Goal: Task Accomplishment & Management: Use online tool/utility

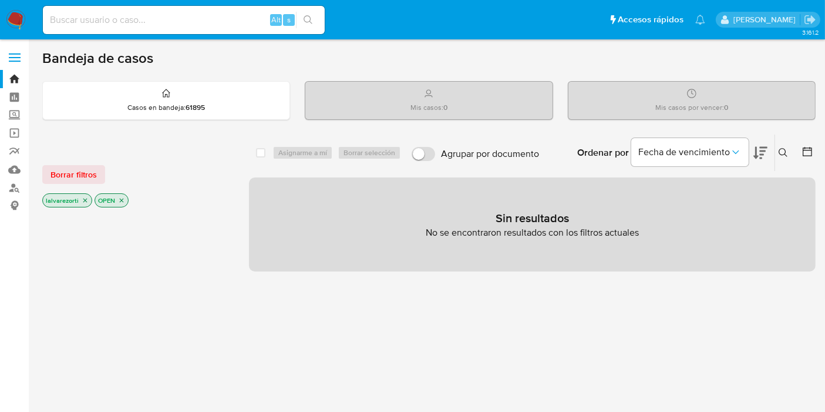
click at [126, 22] on input at bounding box center [184, 19] width 282 height 15
paste input "MbwWsR77Ml9faUoiu2rGi1FR"
type input "MbwWsR77Ml9faUoiu2rGi1FR"
click at [124, 198] on p "OPEN" at bounding box center [111, 200] width 33 height 13
click at [124, 202] on p "OPEN" at bounding box center [111, 200] width 33 height 13
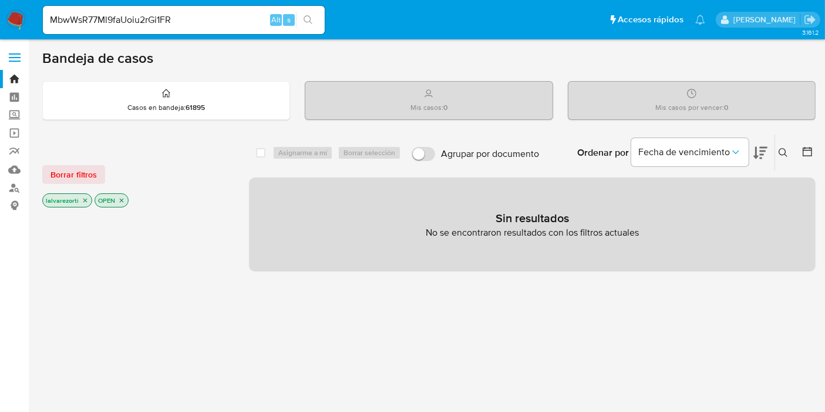
click at [85, 198] on icon "close-filter" at bounding box center [85, 200] width 7 height 7
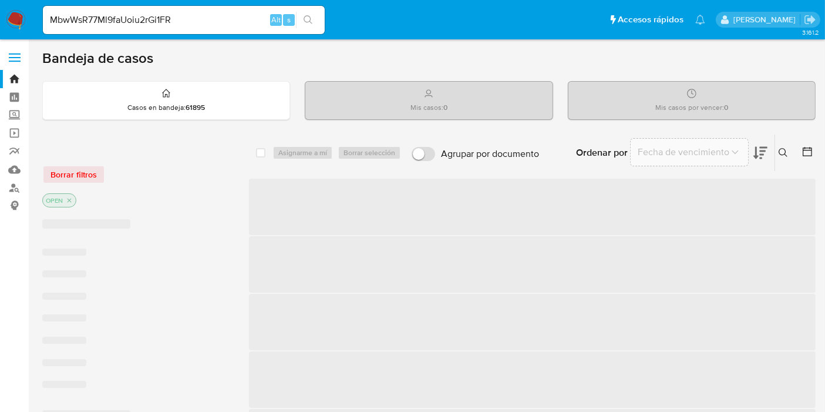
click at [72, 198] on icon "close-filter" at bounding box center [69, 200] width 7 height 7
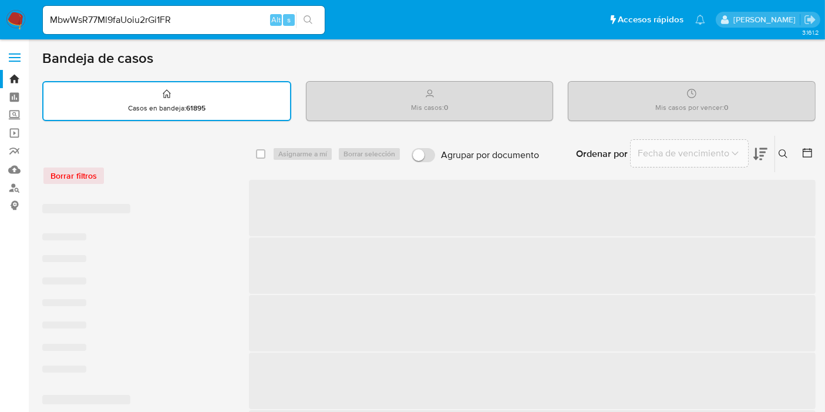
click at [304, 19] on icon "search-icon" at bounding box center [308, 19] width 9 height 9
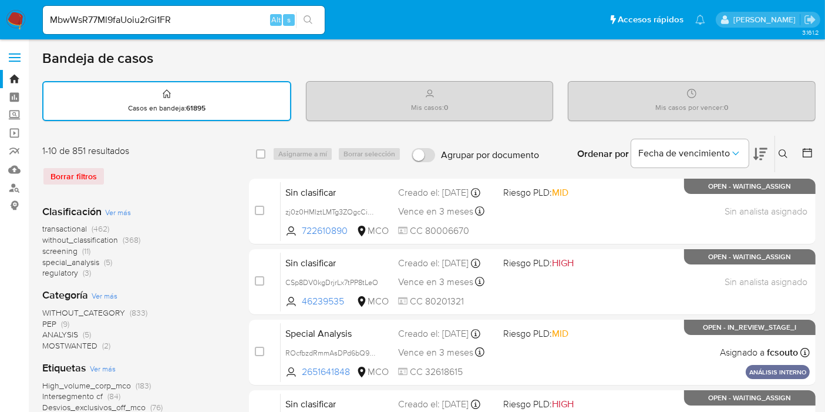
click at [307, 21] on icon "search-icon" at bounding box center [308, 19] width 9 height 9
click at [313, 21] on button "search-icon" at bounding box center [308, 20] width 24 height 16
click at [191, 13] on input "MbwWsR77Ml9faUoiu2rGi1FR" at bounding box center [184, 19] width 282 height 15
click at [305, 26] on button "search-icon" at bounding box center [308, 20] width 24 height 16
drag, startPoint x: 184, startPoint y: 18, endPoint x: 0, endPoint y: 7, distance: 184.6
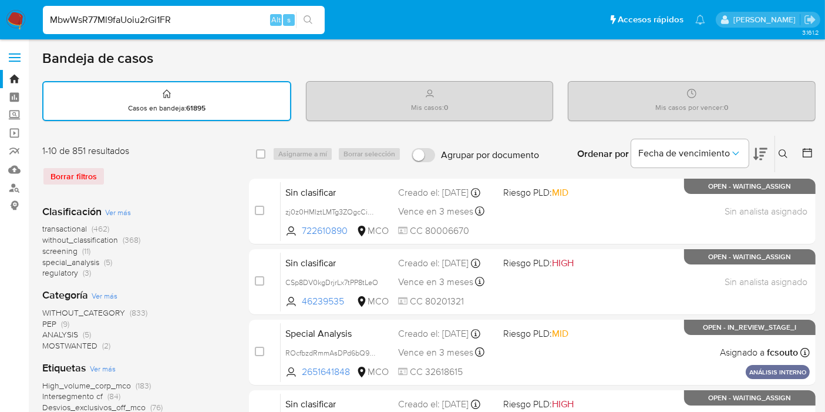
click at [0, 8] on nav "MbwWsR77Ml9faUoiu2rGi1FR Alt s Accesos rápidos Presiona las siguientes teclas p…" at bounding box center [412, 19] width 825 height 39
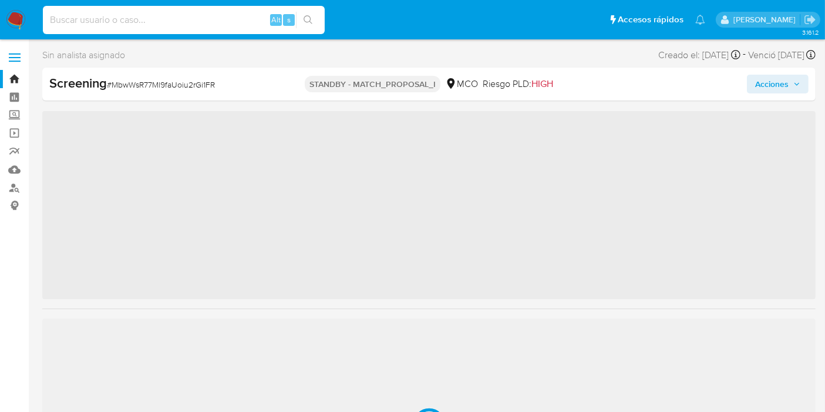
click at [217, 25] on input at bounding box center [184, 19] width 282 height 15
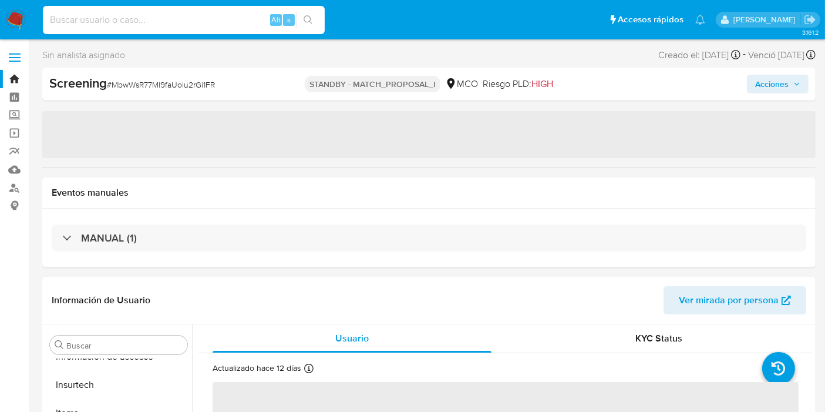
select select "10"
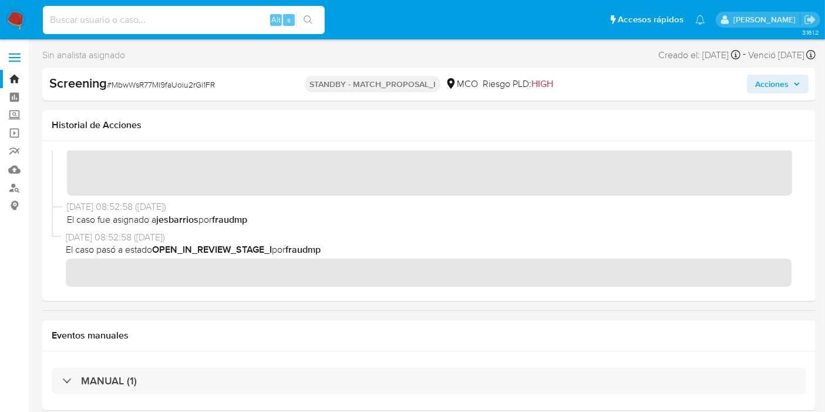
scroll to position [0, 0]
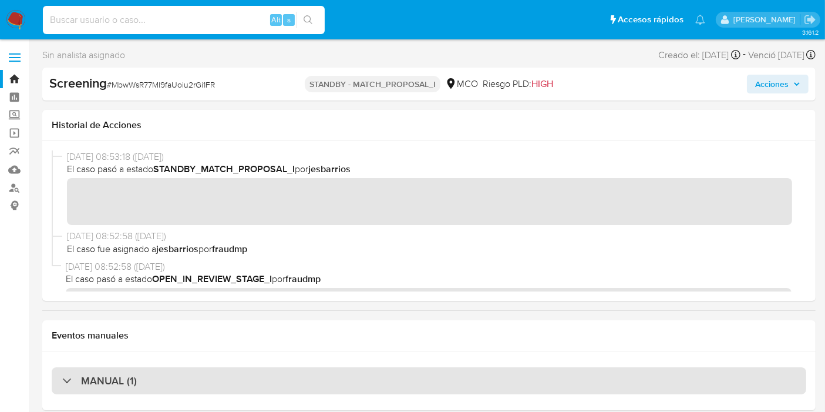
click at [151, 379] on div "MANUAL (1)" at bounding box center [429, 380] width 754 height 27
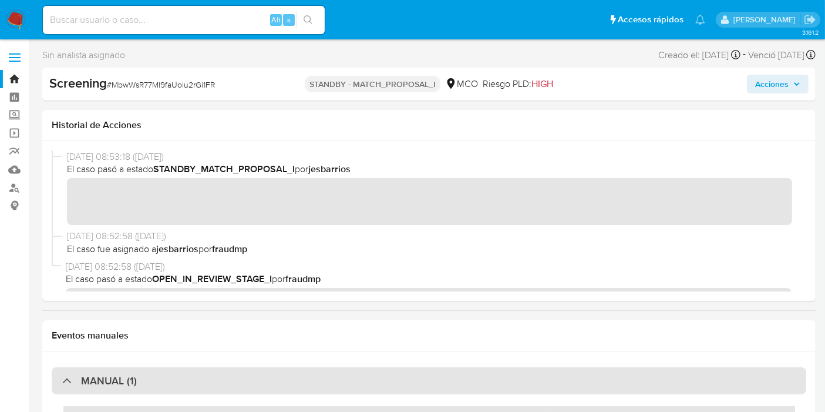
click at [62, 380] on div at bounding box center [62, 380] width 0 height 0
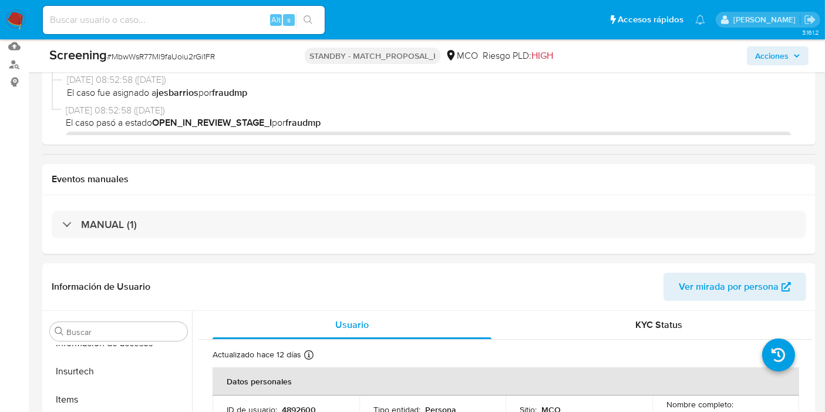
scroll to position [125, 0]
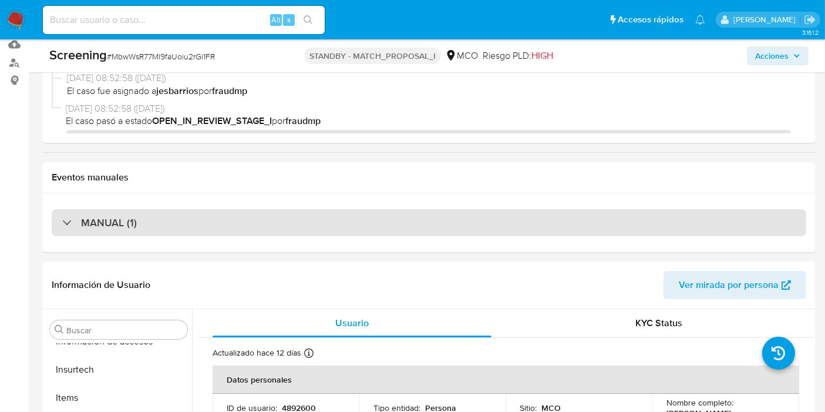
click at [63, 224] on div "MANUAL (1)" at bounding box center [99, 222] width 75 height 13
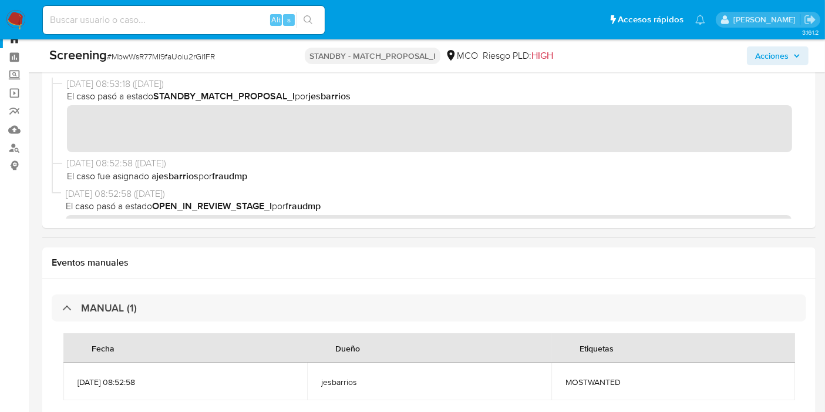
scroll to position [33, 0]
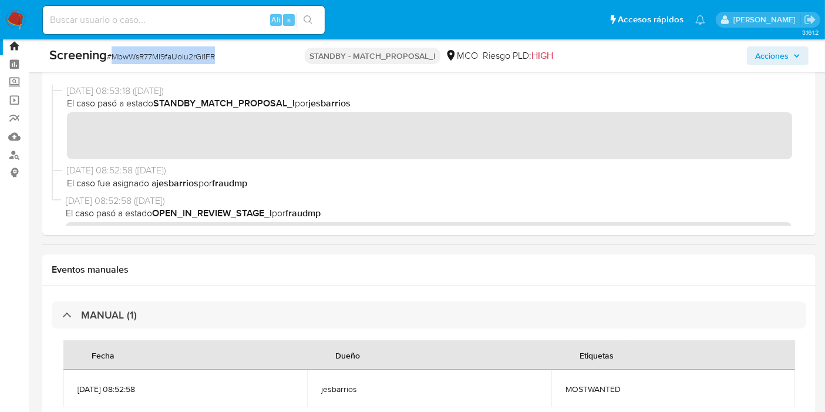
drag, startPoint x: 221, startPoint y: 56, endPoint x: 114, endPoint y: 60, distance: 106.9
click at [114, 60] on div "Screening # MbwWsR77Ml9faUoiu2rGi1FR" at bounding box center [173, 55] width 249 height 18
copy span "MbwWsR77Ml9faUoiu2rGi1FR"
click at [230, 25] on input at bounding box center [184, 19] width 282 height 15
click at [317, 26] on button "search-icon" at bounding box center [308, 20] width 24 height 16
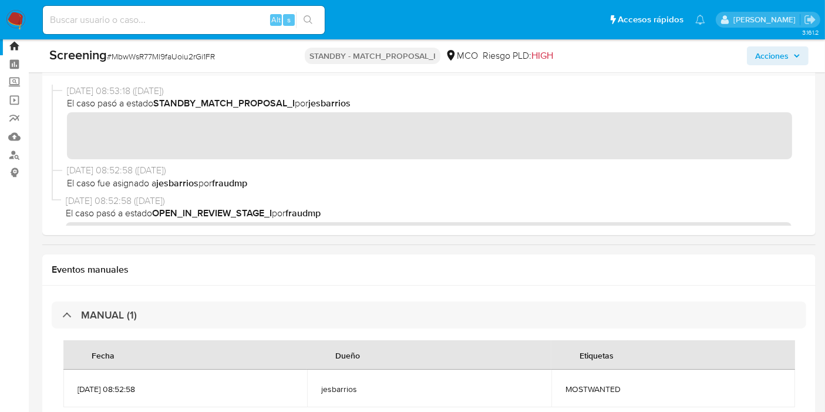
click at [313, 23] on button "search-icon" at bounding box center [308, 20] width 24 height 16
